Goal: Information Seeking & Learning: Learn about a topic

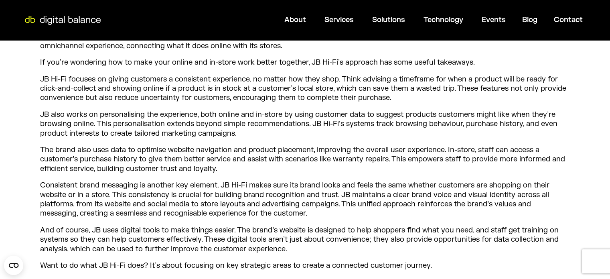
scroll to position [369, 0]
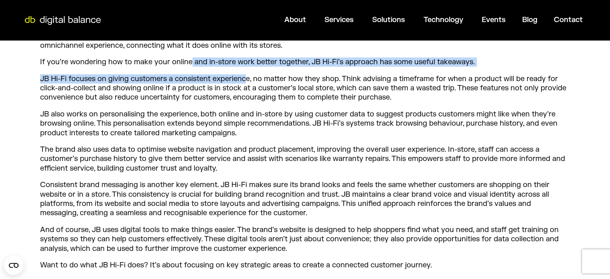
drag, startPoint x: 191, startPoint y: 61, endPoint x: 247, endPoint y: 67, distance: 56.5
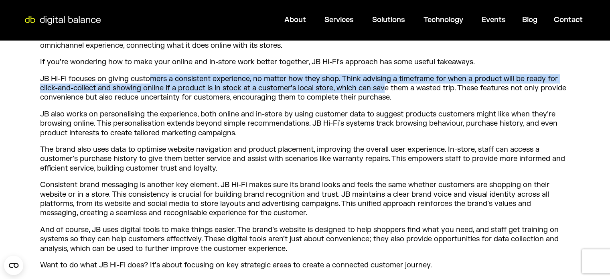
drag, startPoint x: 153, startPoint y: 75, endPoint x: 384, endPoint y: 92, distance: 231.4
click at [384, 92] on p "JB Hi-Fi focuses on giving customers a consistent experience, no matter how the…" at bounding box center [305, 88] width 530 height 28
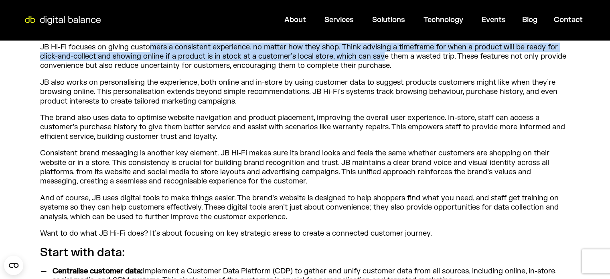
scroll to position [401, 0]
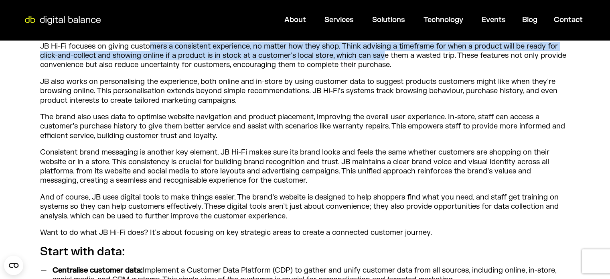
drag, startPoint x: 208, startPoint y: 80, endPoint x: 243, endPoint y: 99, distance: 39.7
click at [243, 99] on p "JB also works on personalising the experience, both online and in-store by usin…" at bounding box center [305, 91] width 530 height 28
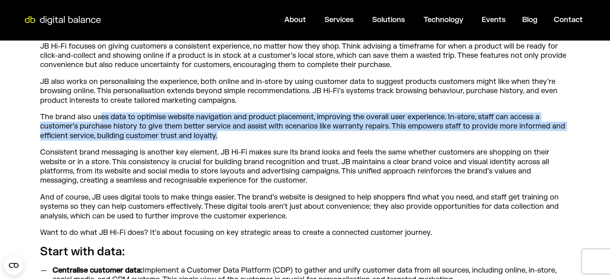
drag, startPoint x: 101, startPoint y: 115, endPoint x: 230, endPoint y: 134, distance: 130.6
click at [230, 134] on p "The brand also uses data to optimise website navigation and product placement, …" at bounding box center [305, 126] width 530 height 28
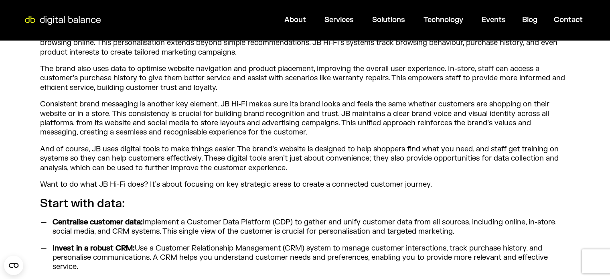
scroll to position [449, 0]
drag, startPoint x: 142, startPoint y: 102, endPoint x: 250, endPoint y: 94, distance: 108.6
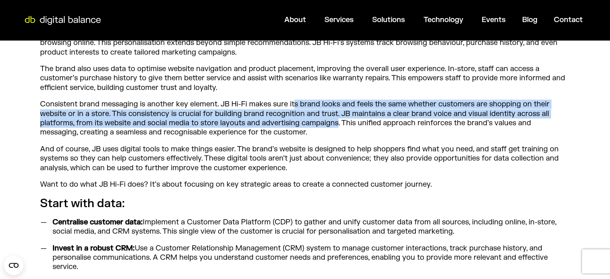
drag, startPoint x: 294, startPoint y: 101, endPoint x: 339, endPoint y: 126, distance: 51.6
click at [339, 126] on p "Consistent brand messaging is another key element. JB Hi-Fi makes sure its bran…" at bounding box center [305, 119] width 530 height 38
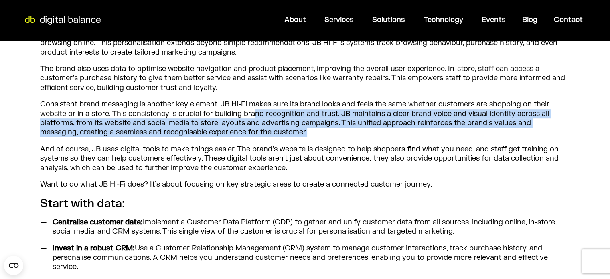
drag, startPoint x: 255, startPoint y: 112, endPoint x: 310, endPoint y: 133, distance: 59.3
click at [310, 133] on p "Consistent brand messaging is another key element. JB Hi-Fi makes sure its bran…" at bounding box center [305, 119] width 530 height 38
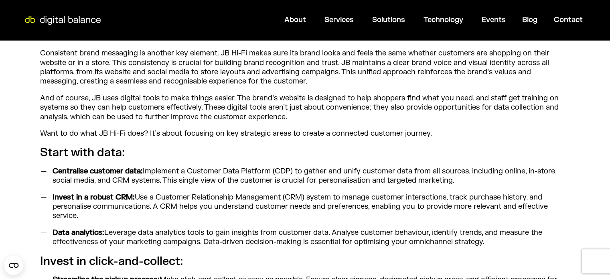
scroll to position [501, 0]
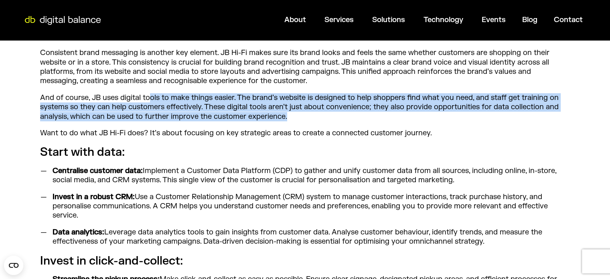
drag, startPoint x: 151, startPoint y: 96, endPoint x: 298, endPoint y: 116, distance: 148.3
click at [298, 116] on p "And of course, JB uses digital tools to make things easier. The brand’s website…" at bounding box center [305, 107] width 530 height 28
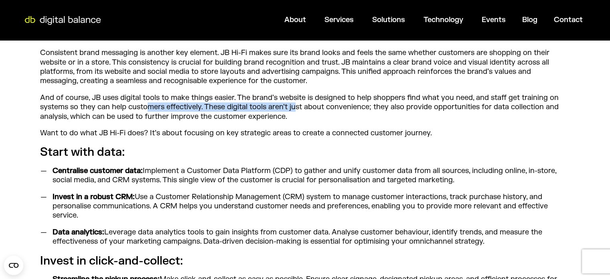
drag, startPoint x: 150, startPoint y: 107, endPoint x: 298, endPoint y: 108, distance: 148.1
click at [298, 108] on p "And of course, JB uses digital tools to make things easier. The brand’s website…" at bounding box center [305, 107] width 530 height 28
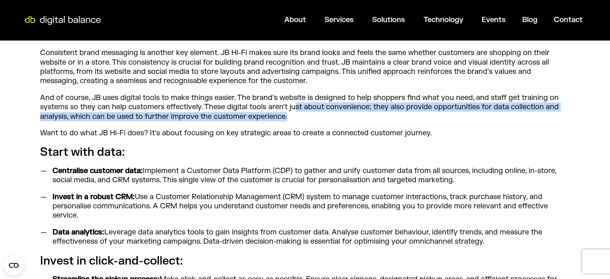
drag, startPoint x: 298, startPoint y: 108, endPoint x: 296, endPoint y: 117, distance: 8.8
click at [296, 117] on p "And of course, JB uses digital tools to make things easier. The brand’s website…" at bounding box center [305, 107] width 530 height 28
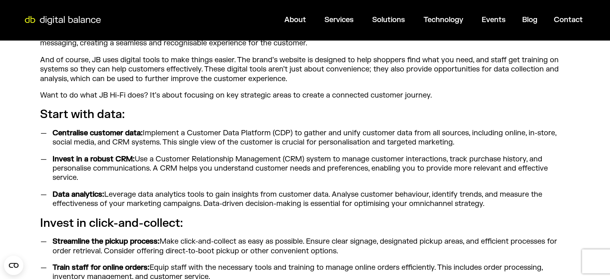
scroll to position [538, 0]
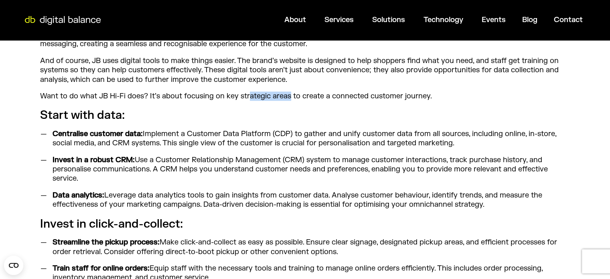
drag, startPoint x: 250, startPoint y: 95, endPoint x: 290, endPoint y: 91, distance: 39.6
click at [290, 91] on p "Want to do what JB Hi-Fi does? It’s about focusing on key strategic areas to cr…" at bounding box center [305, 95] width 530 height 9
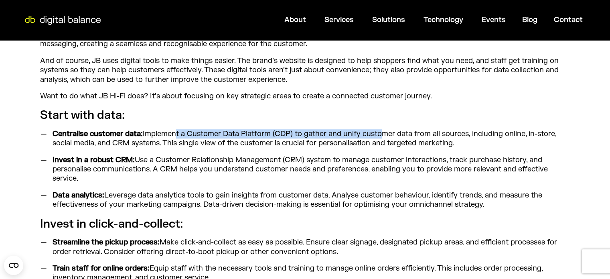
drag, startPoint x: 173, startPoint y: 131, endPoint x: 376, endPoint y: 133, distance: 202.7
click at [376, 133] on li "Centralise customer data: Implement a Customer Data Platform (CDP) to gather an…" at bounding box center [309, 138] width 521 height 19
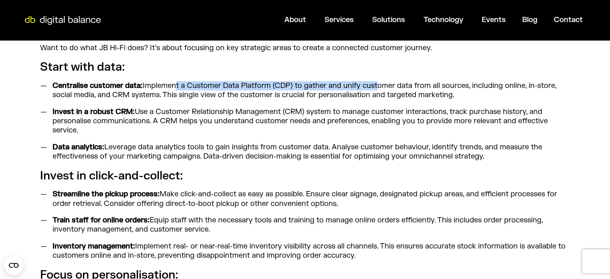
scroll to position [588, 0]
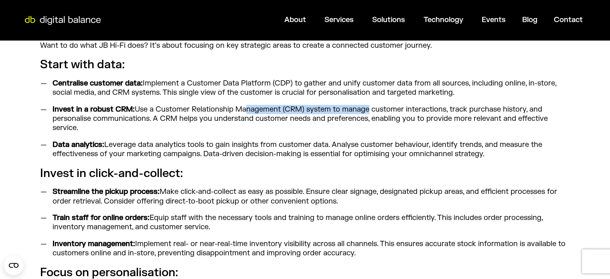
drag, startPoint x: 240, startPoint y: 107, endPoint x: 368, endPoint y: 108, distance: 127.2
click at [368, 108] on li "Invest in a robust CRM: Use a Customer Relationship Management (CRM) system to …" at bounding box center [309, 119] width 521 height 28
drag, startPoint x: 207, startPoint y: 143, endPoint x: 259, endPoint y: 149, distance: 52.1
click at [259, 149] on li "Data analytics: Leverage data analytics tools to gain insights from customer da…" at bounding box center [309, 149] width 521 height 19
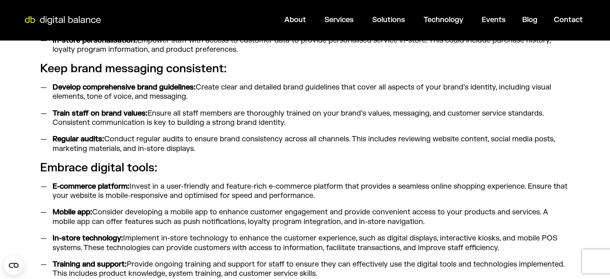
scroll to position [891, 0]
drag, startPoint x: 186, startPoint y: 110, endPoint x: 306, endPoint y: 118, distance: 119.9
click at [306, 118] on li "Train staff on brand values: Ensure all staff members are thoroughly trained on…" at bounding box center [309, 118] width 521 height 19
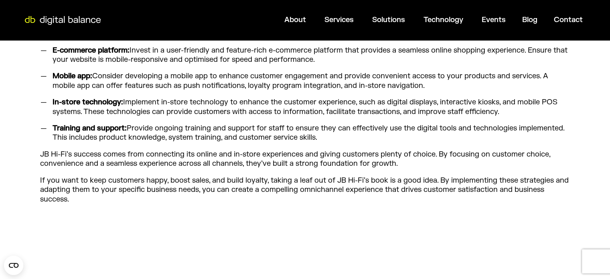
scroll to position [1027, 0]
drag, startPoint x: 245, startPoint y: 122, endPoint x: 331, endPoint y: 135, distance: 86.4
click at [331, 135] on li "Training and support: Provide ongoing training and support for staff to ensure …" at bounding box center [309, 132] width 521 height 19
drag, startPoint x: 151, startPoint y: 138, endPoint x: 320, endPoint y: 134, distance: 169.0
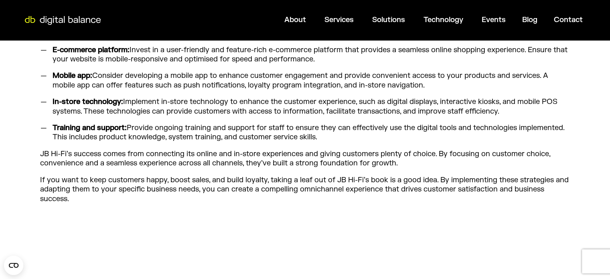
click at [320, 134] on li "Training and support: Provide ongoing training and support for staff to ensure …" at bounding box center [309, 132] width 521 height 19
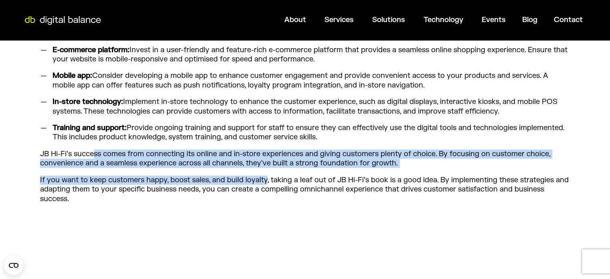
drag, startPoint x: 92, startPoint y: 149, endPoint x: 267, endPoint y: 172, distance: 176.0
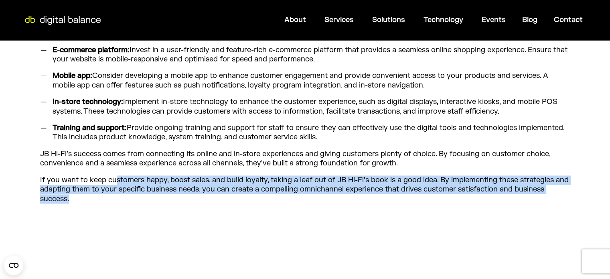
drag, startPoint x: 116, startPoint y: 175, endPoint x: 216, endPoint y: 199, distance: 103.6
click at [216, 199] on p "If you want to keep customers happy, boost sales, and build loyalty, taking a l…" at bounding box center [305, 189] width 530 height 28
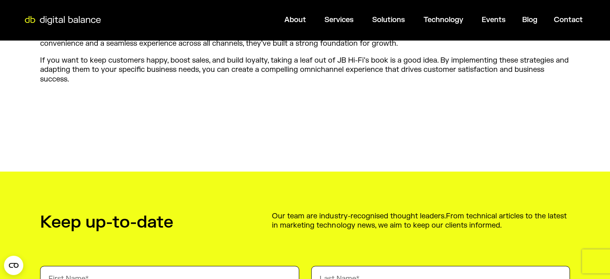
scroll to position [1108, 0]
